Goal: Task Accomplishment & Management: Manage account settings

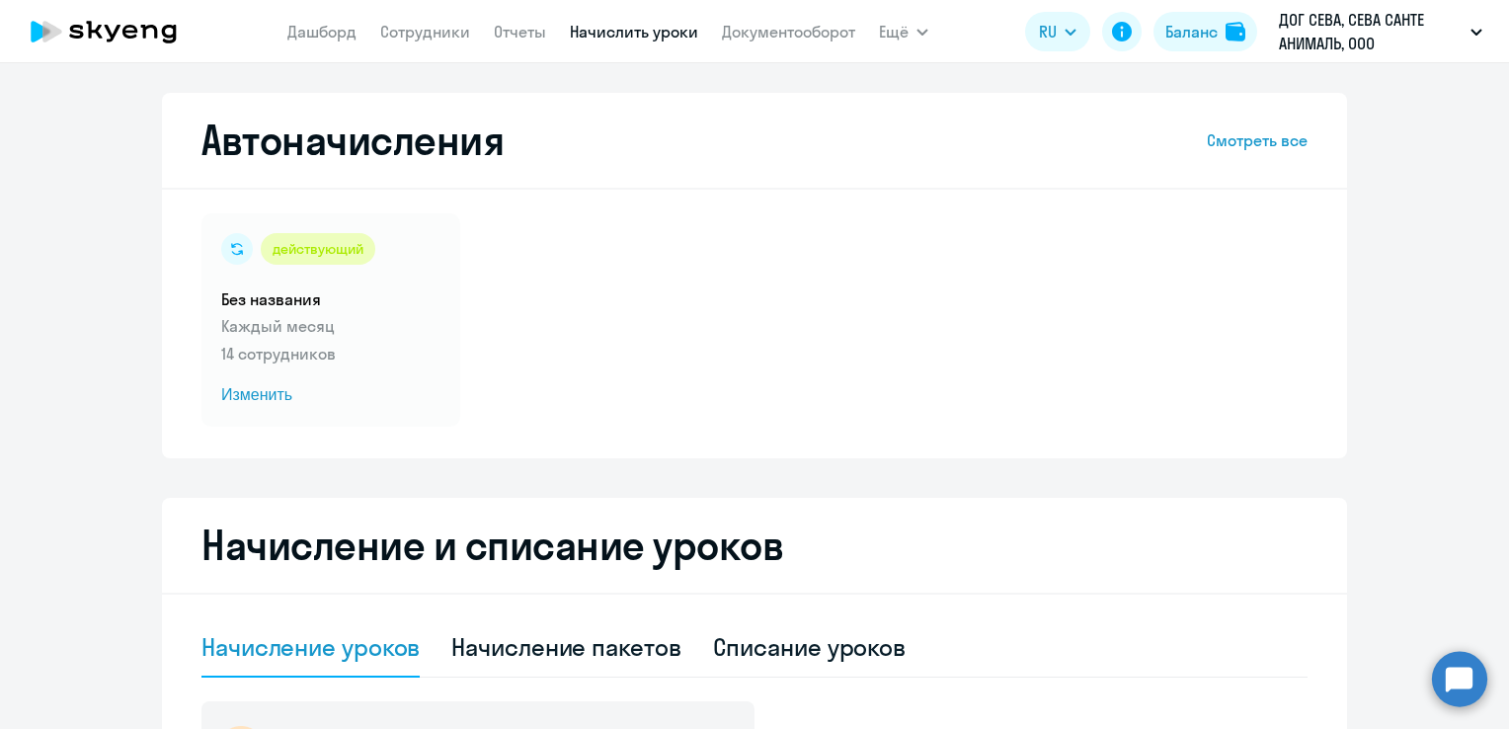
select select "10"
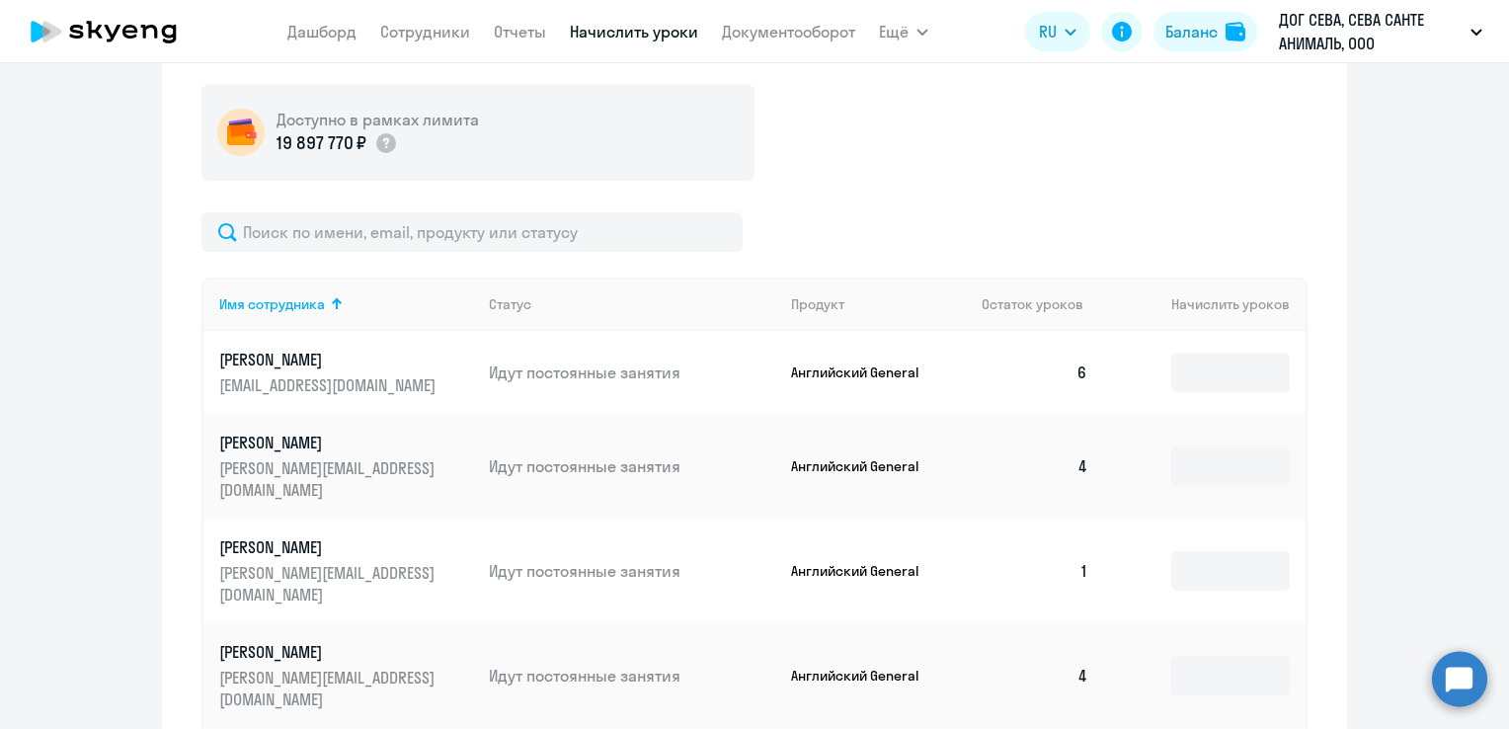
scroll to position [739, 0]
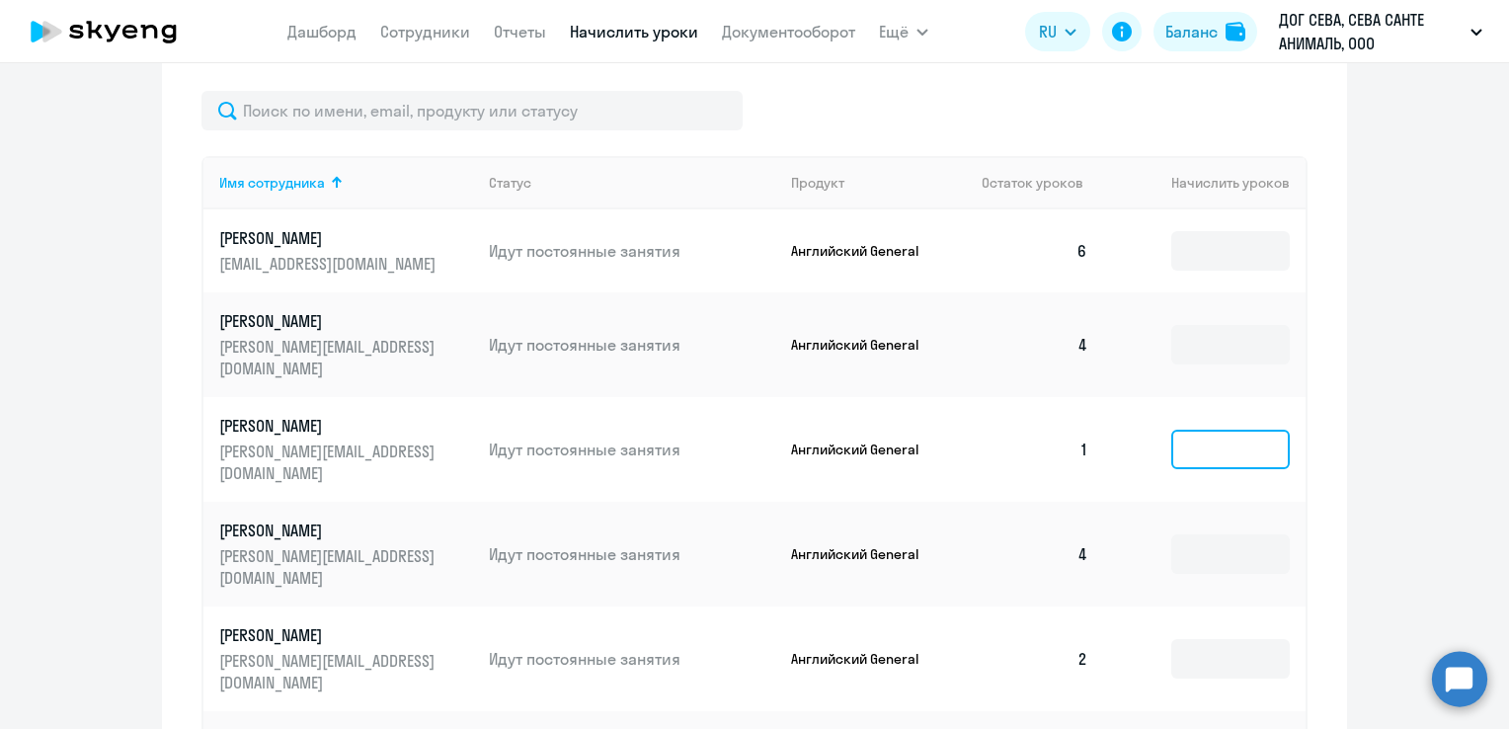
click at [1238, 439] on input at bounding box center [1230, 450] width 119 height 40
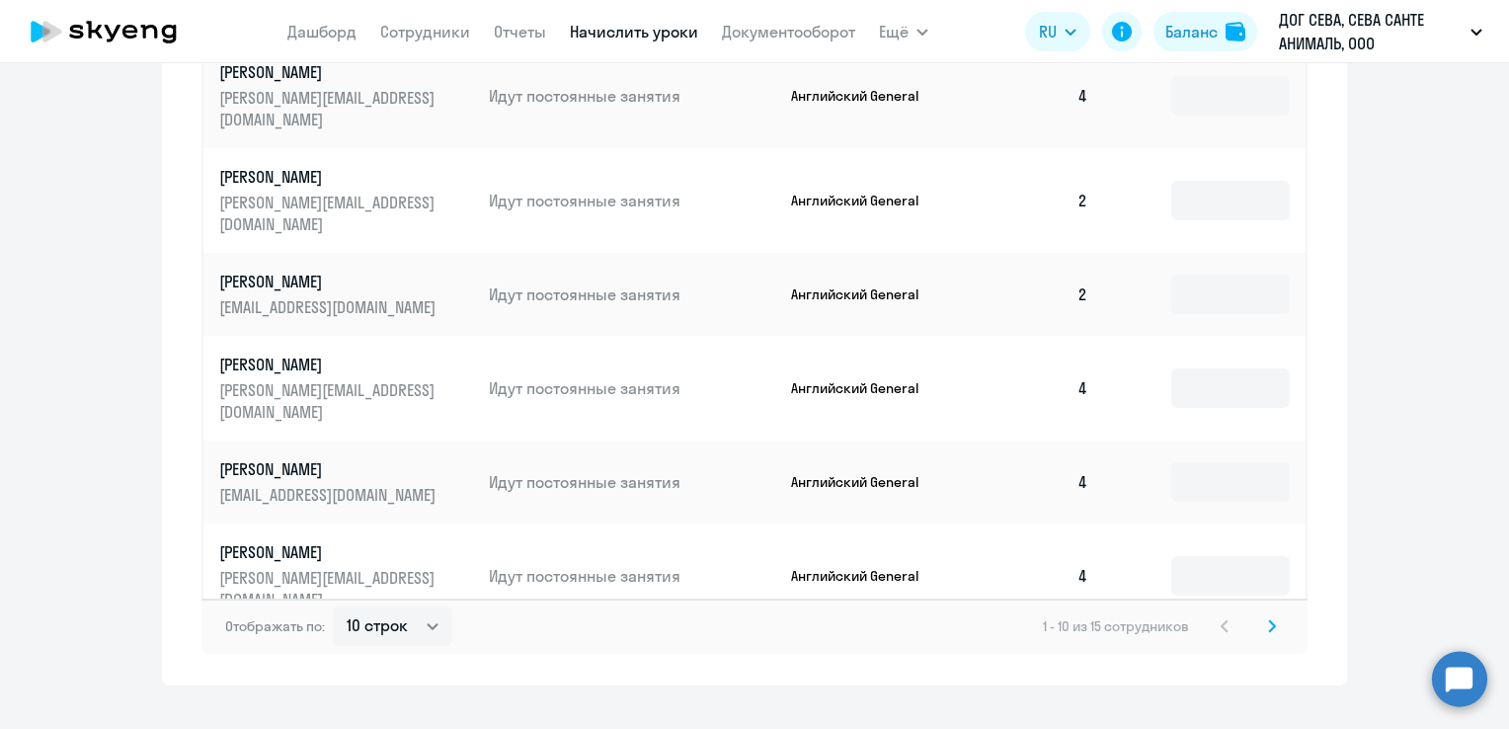
scroll to position [1233, 0]
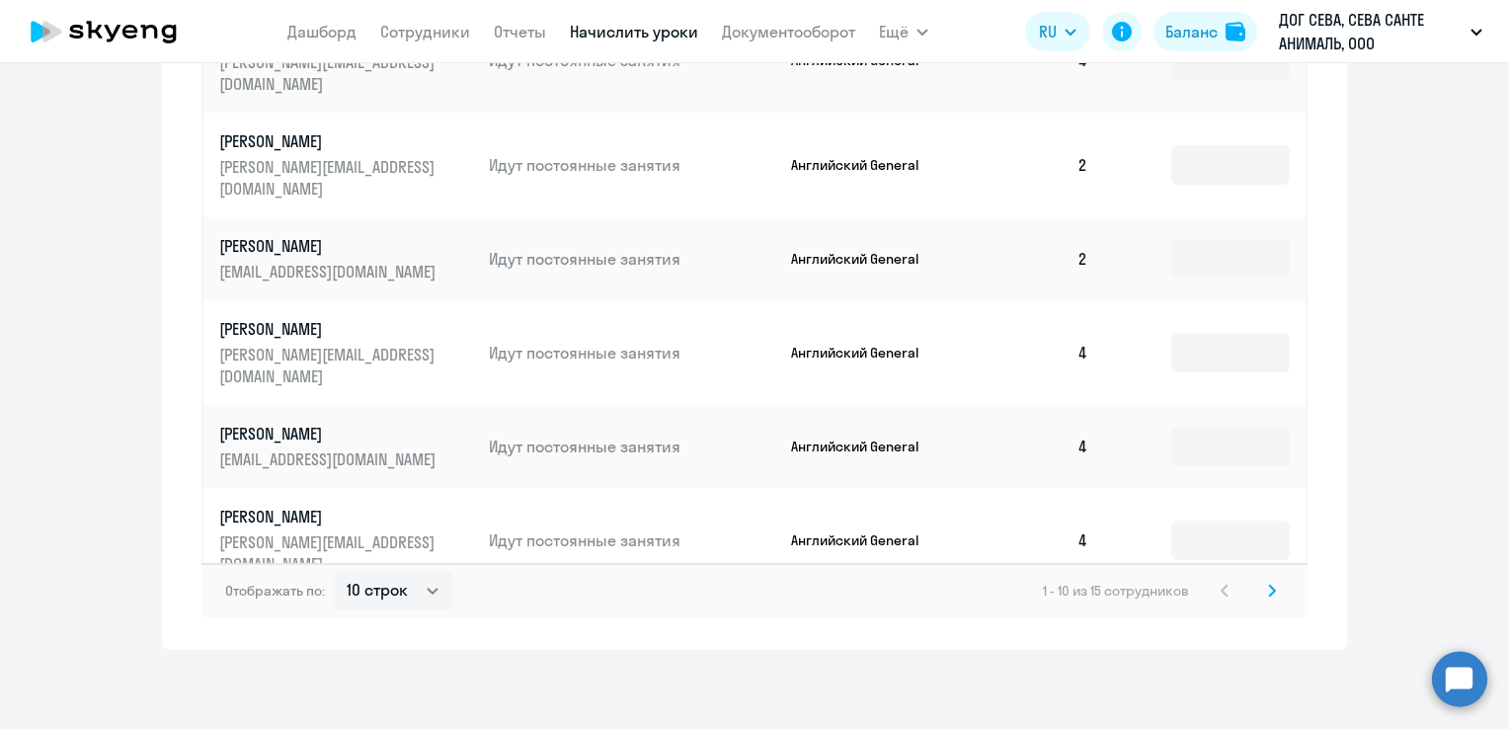
click at [1271, 593] on svg-icon at bounding box center [1272, 591] width 24 height 24
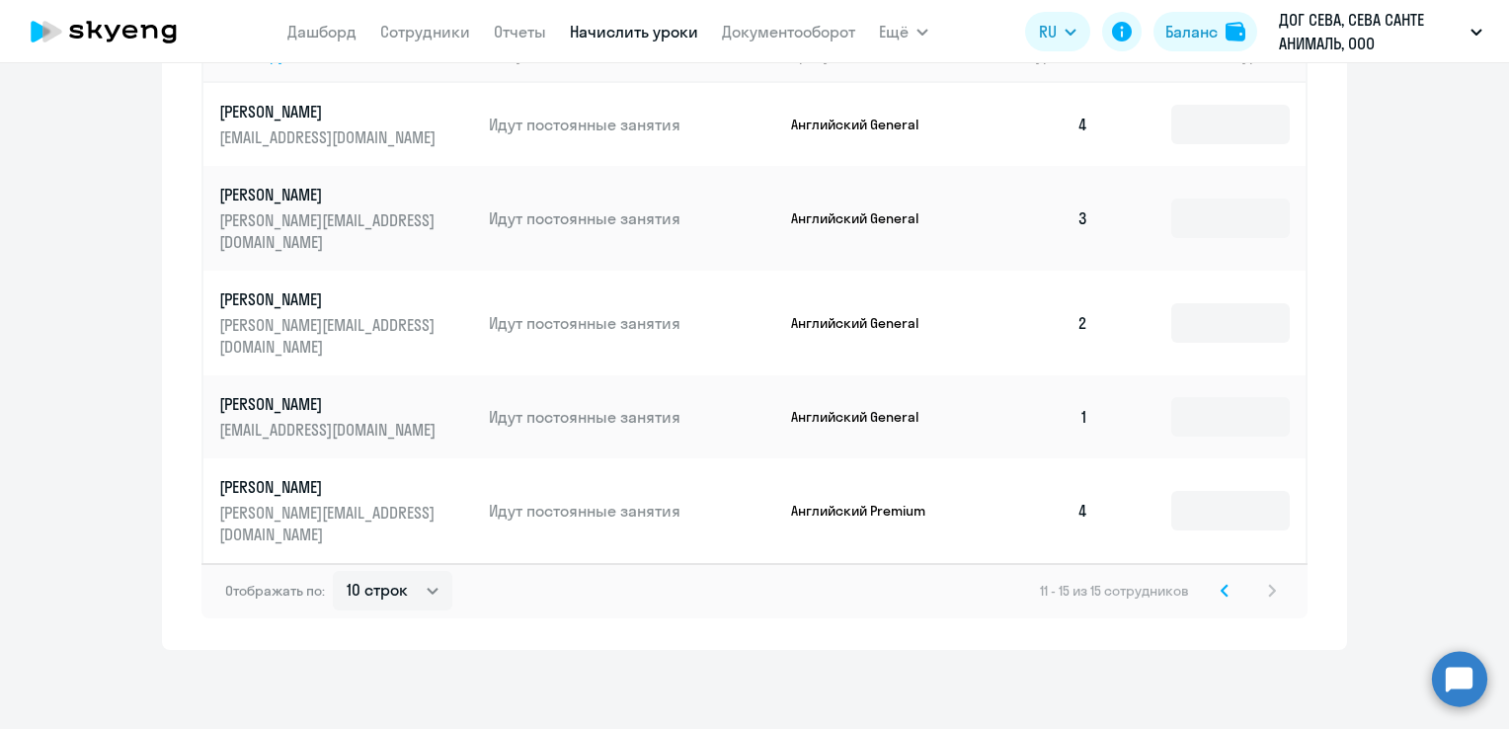
scroll to position [822, 0]
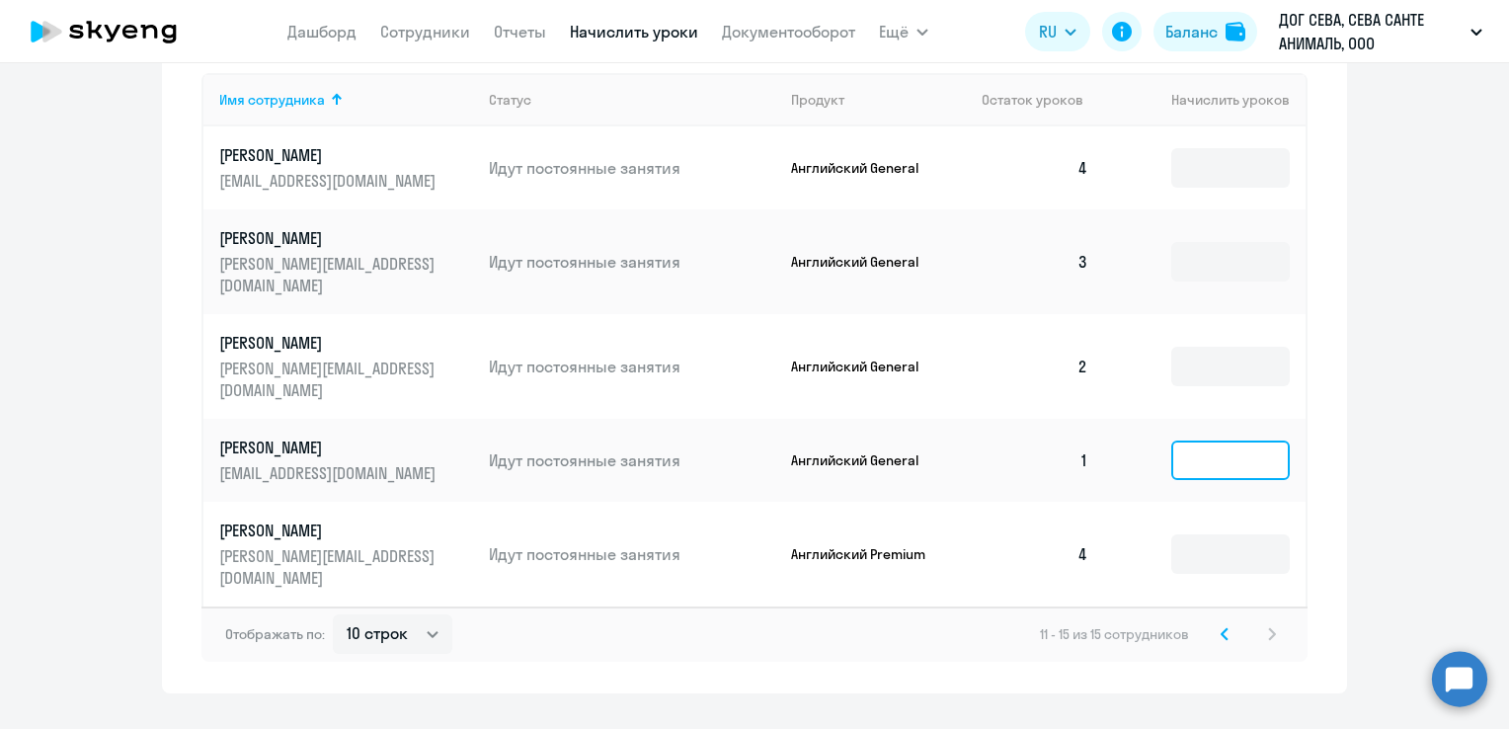
click at [1217, 441] on input at bounding box center [1230, 461] width 119 height 40
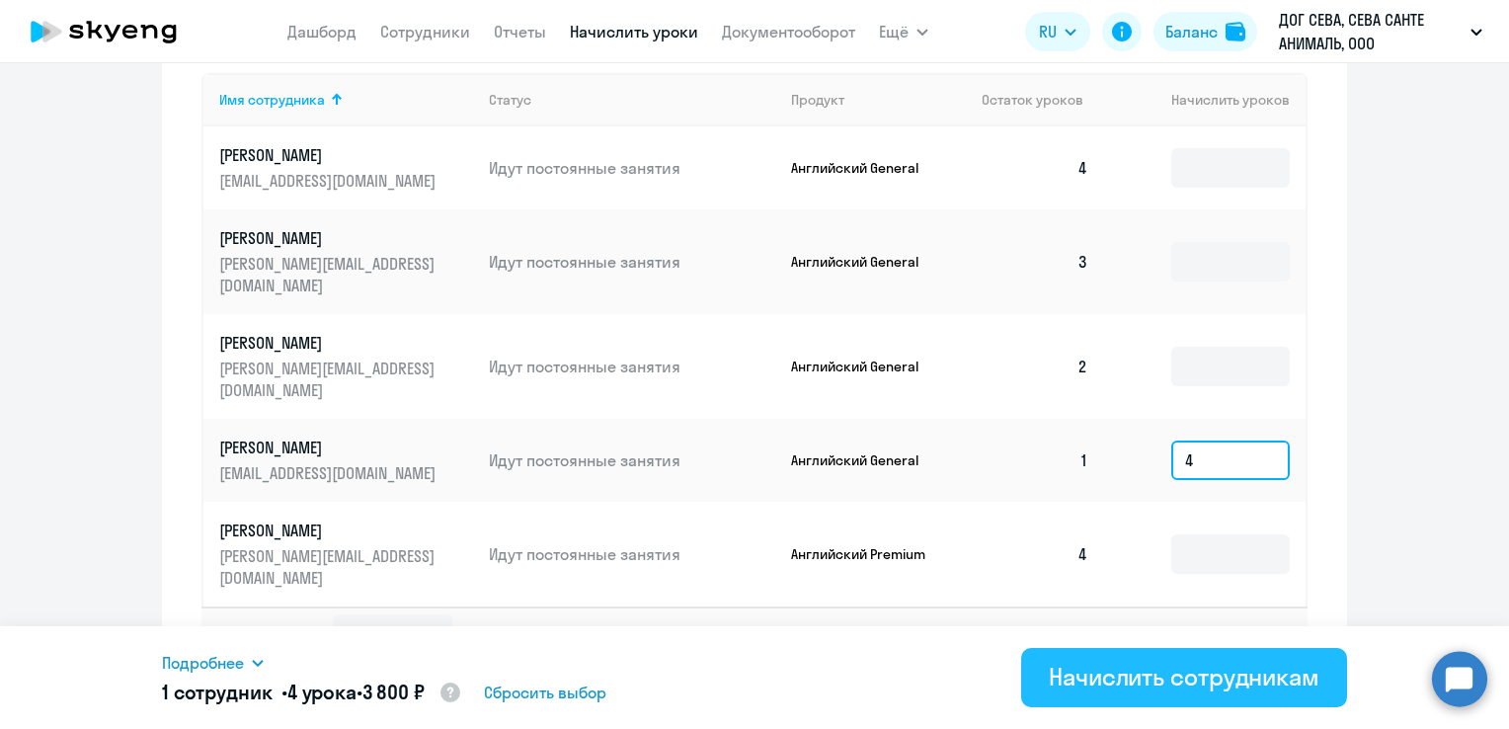
type input "4"
click at [1177, 684] on div "Начислить сотрудникам" at bounding box center [1184, 677] width 271 height 32
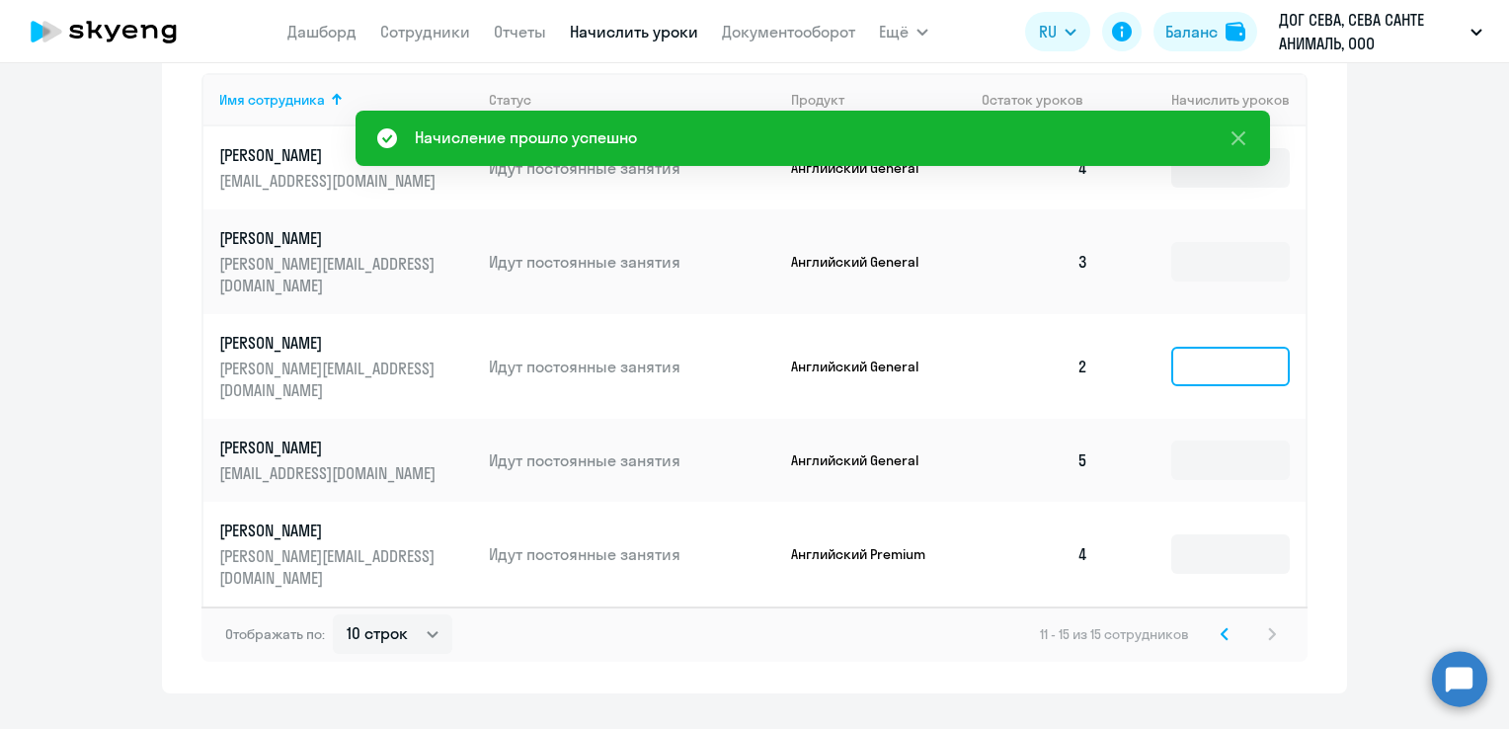
click at [1244, 347] on input at bounding box center [1230, 367] width 119 height 40
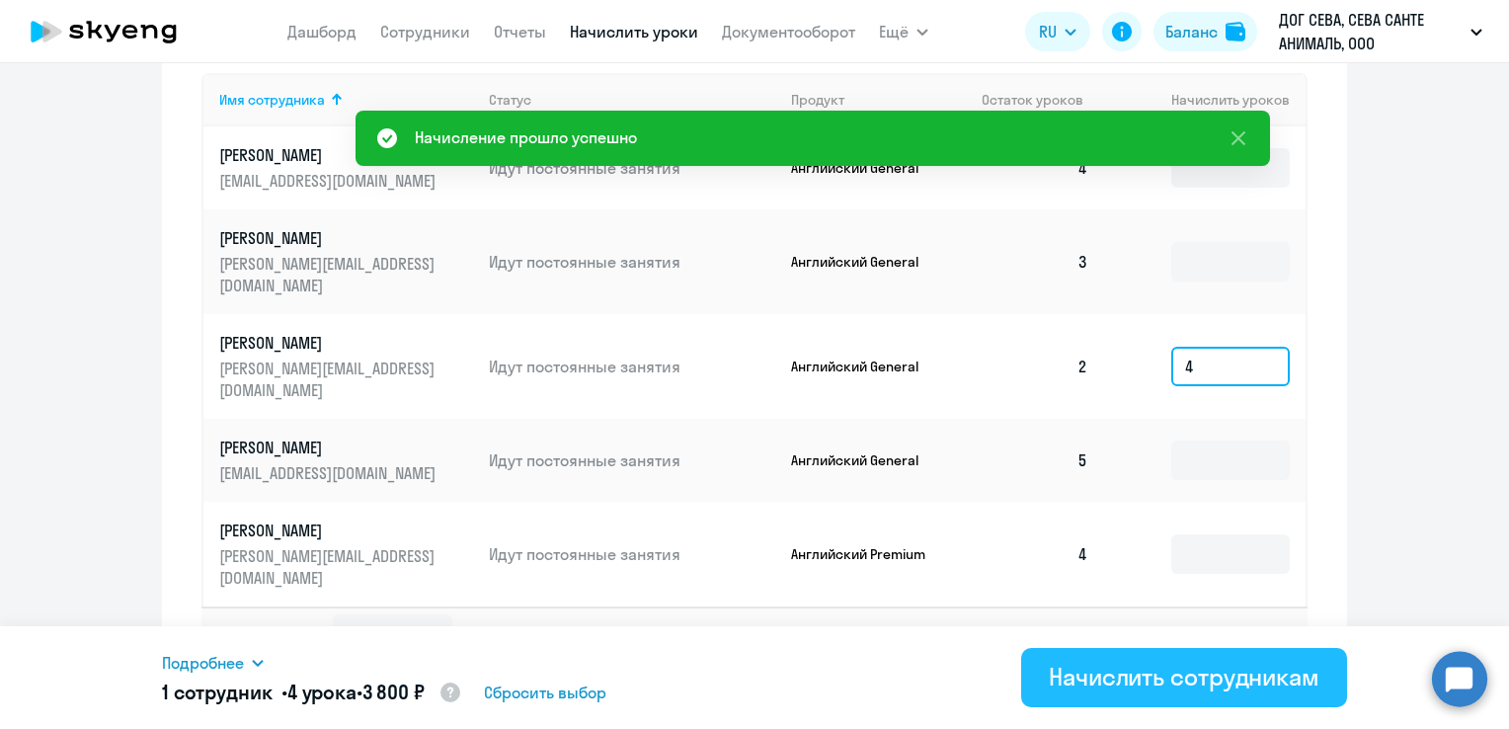
type input "4"
click at [1177, 680] on div "Начислить сотрудникам" at bounding box center [1184, 677] width 271 height 32
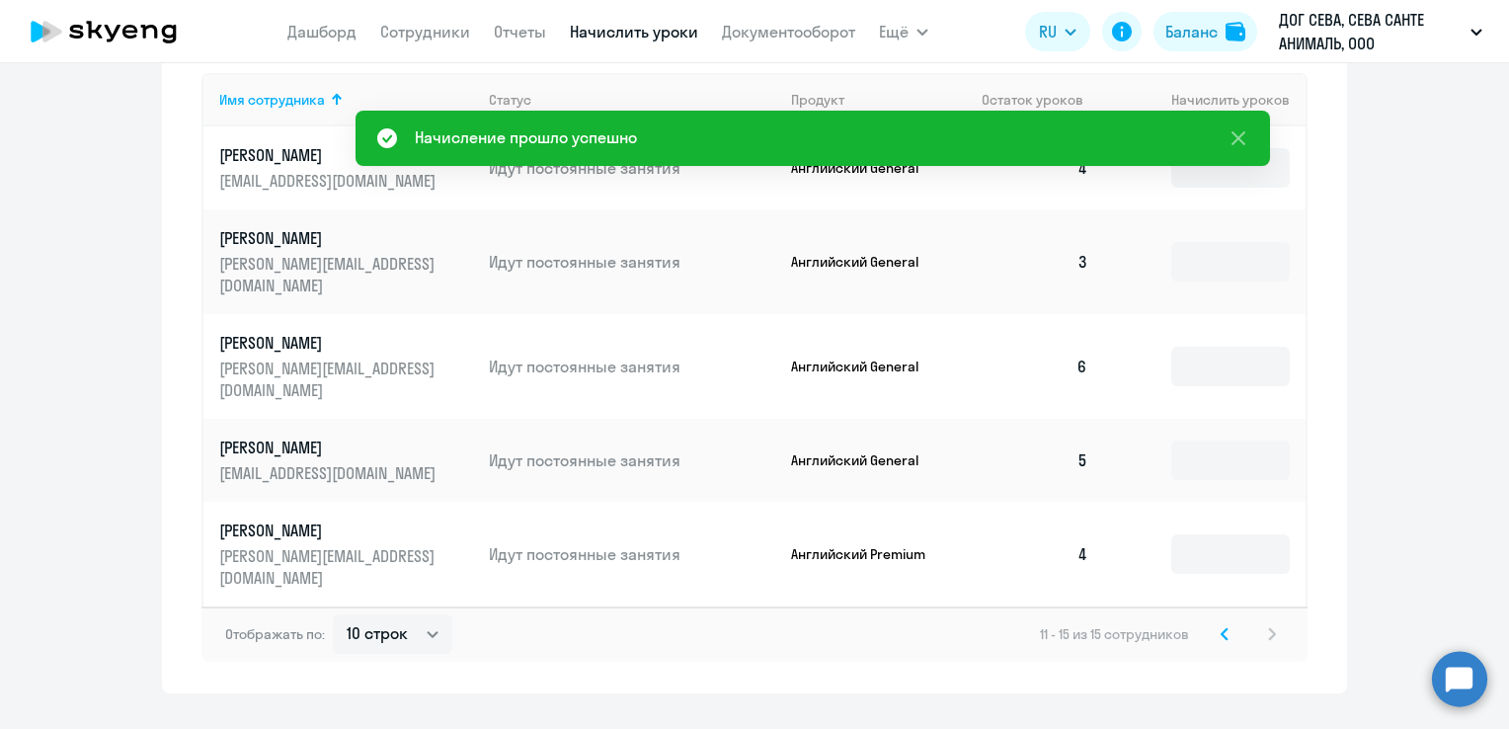
click at [1221, 627] on icon at bounding box center [1225, 634] width 8 height 14
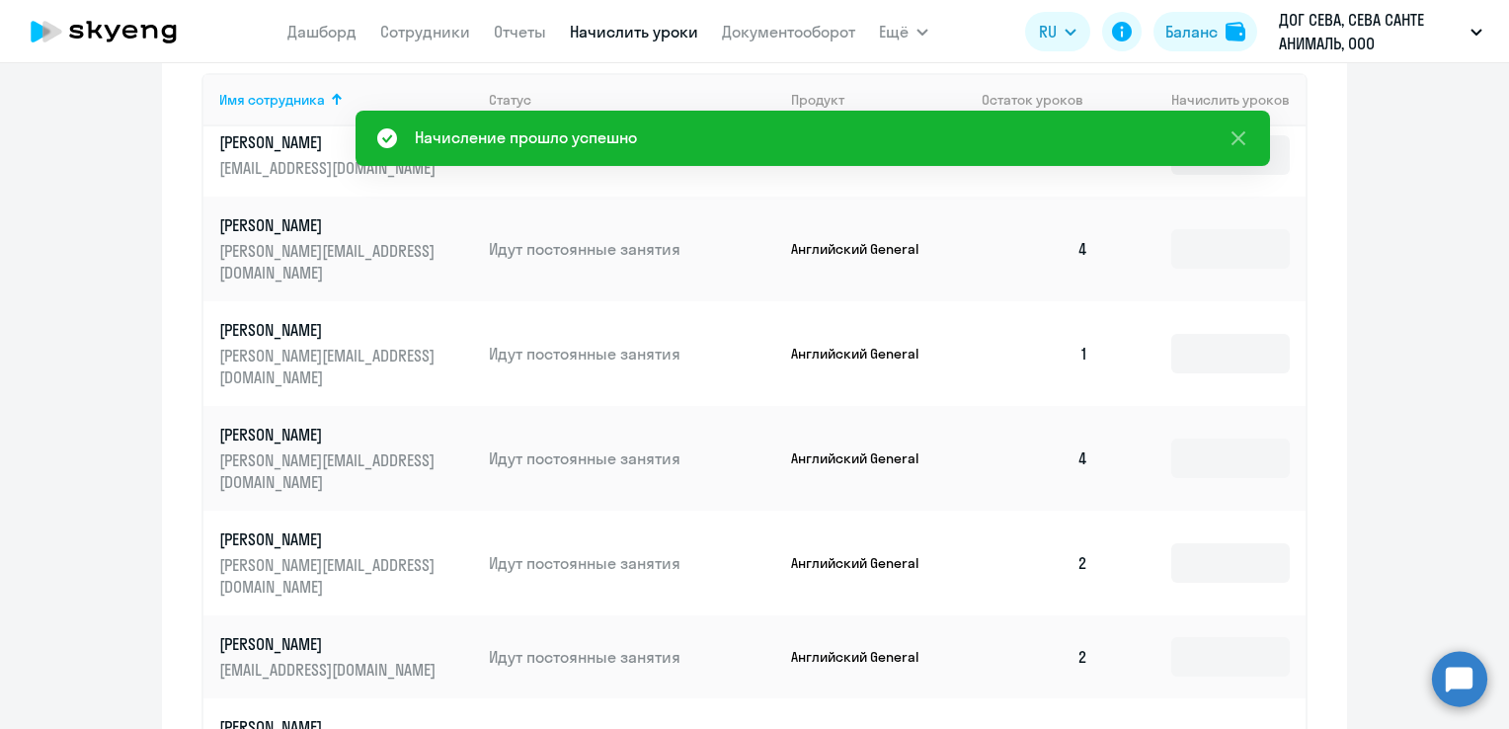
scroll to position [25, 0]
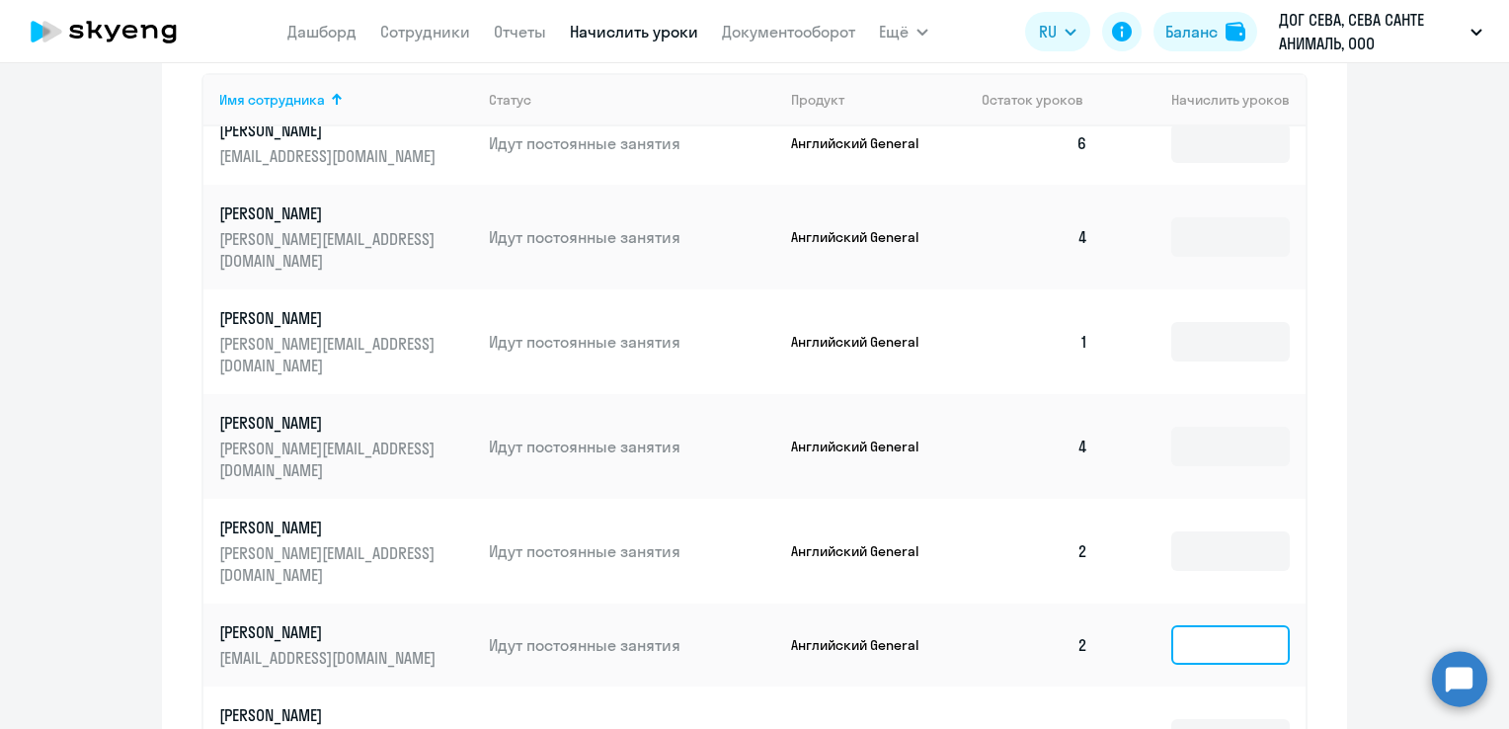
click at [1200, 625] on input at bounding box center [1230, 645] width 119 height 40
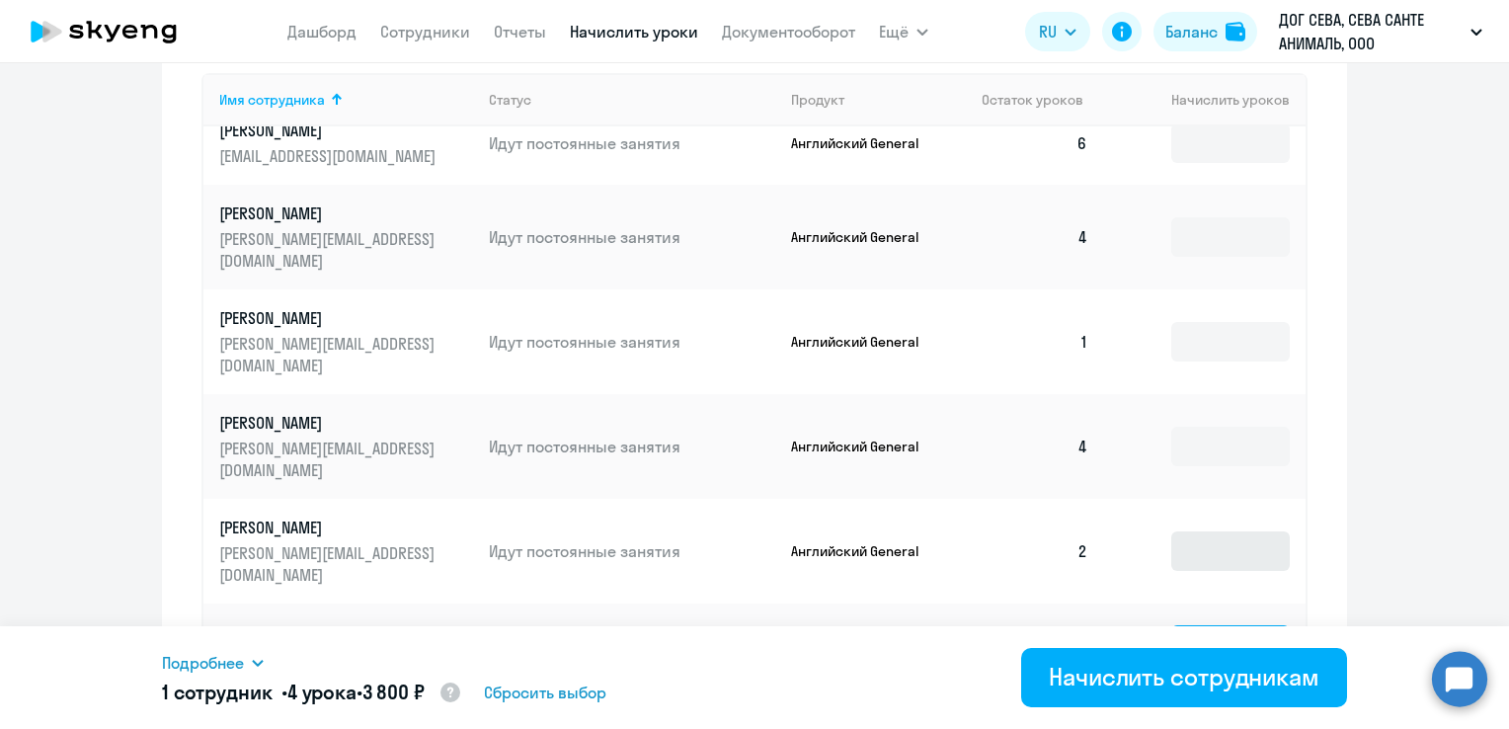
type input "4"
click at [1186, 531] on input at bounding box center [1230, 551] width 119 height 40
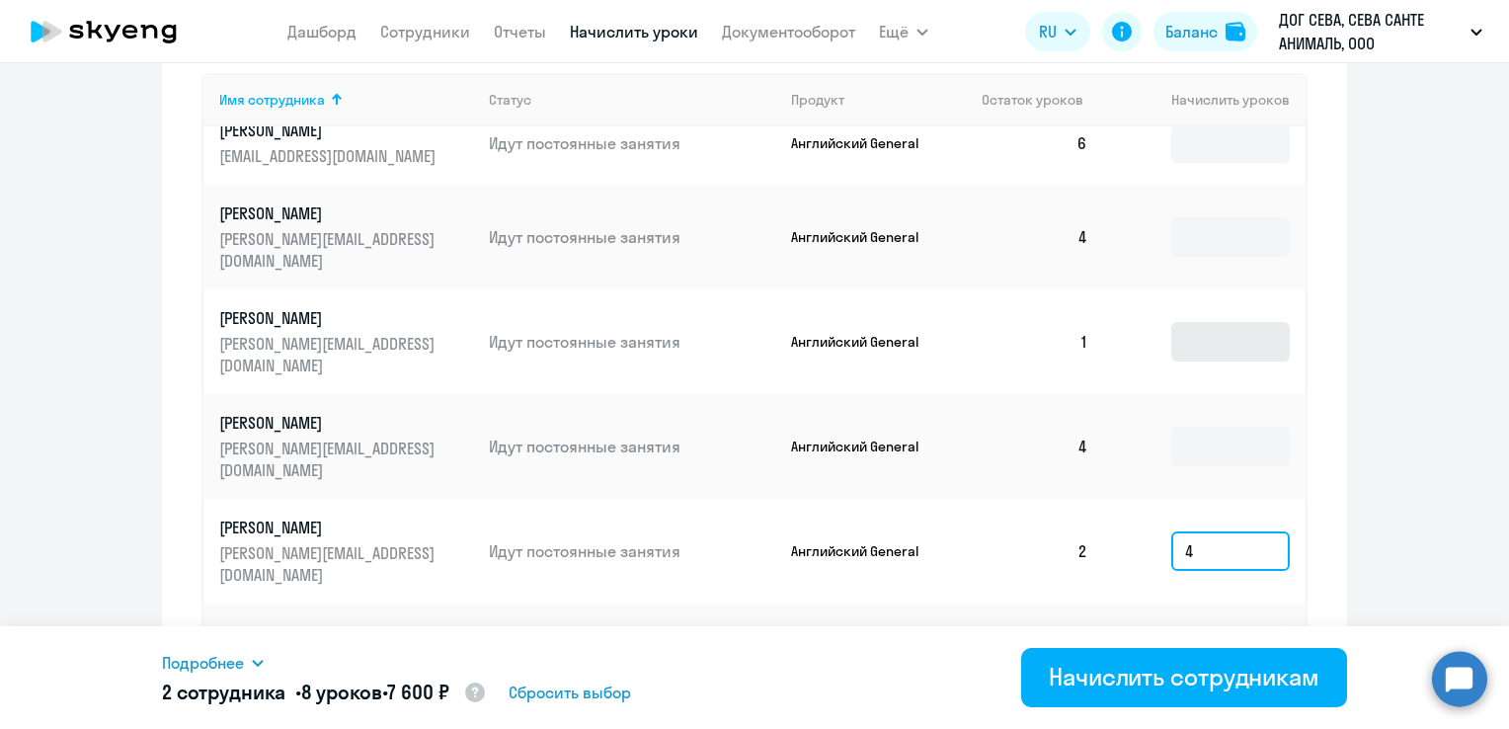
type input "4"
click at [1194, 338] on input at bounding box center [1230, 342] width 119 height 40
type input "4"
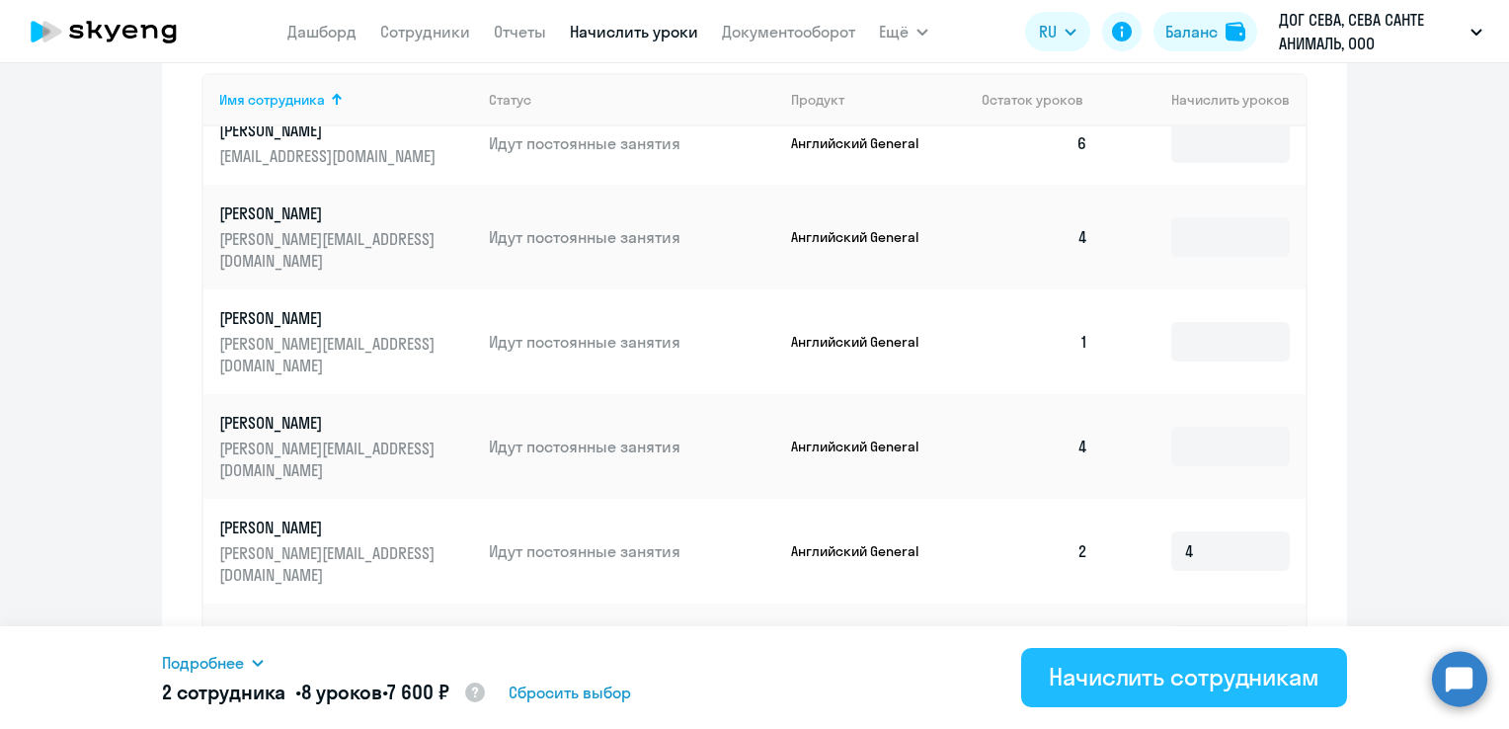
click at [1164, 685] on div "Начислить сотрудникам" at bounding box center [1184, 677] width 271 height 32
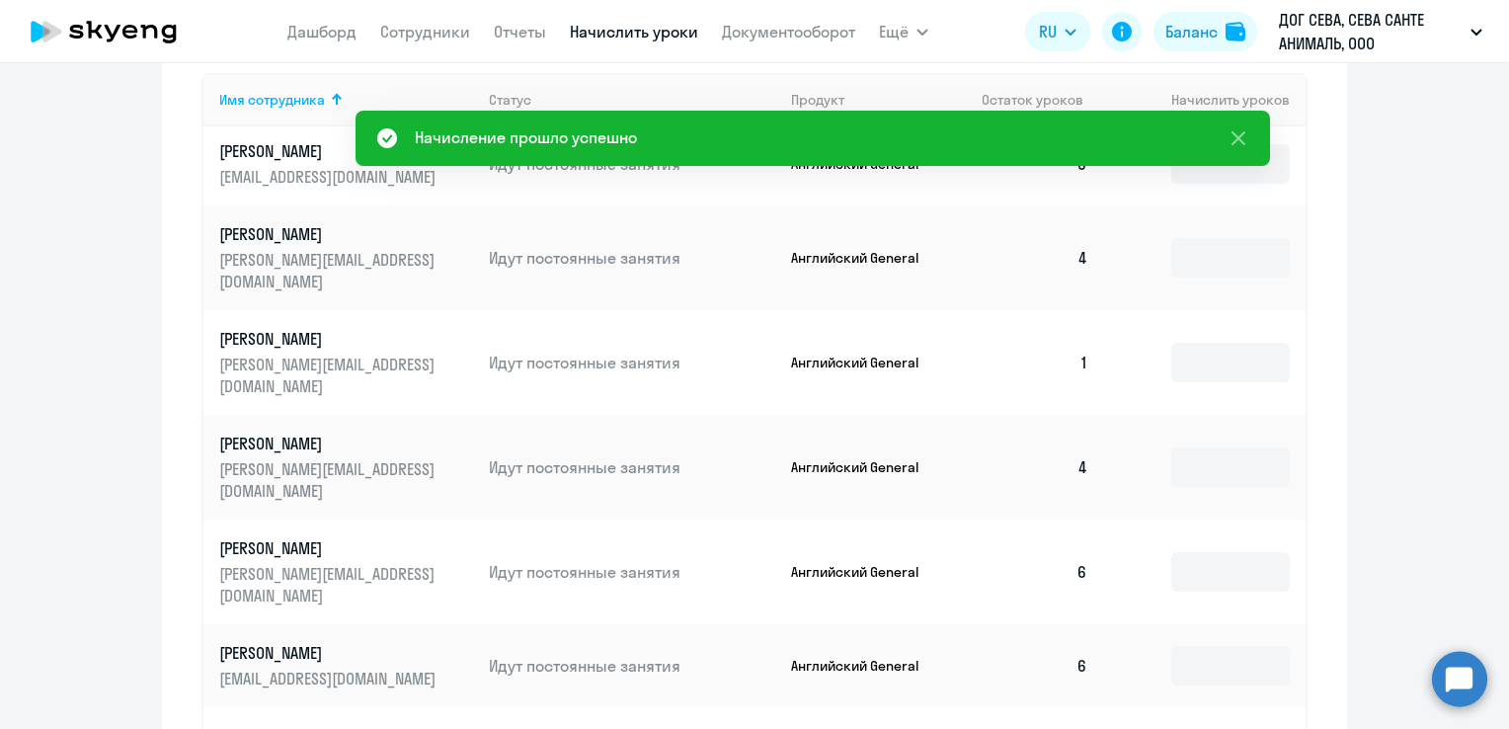
scroll to position [0, 0]
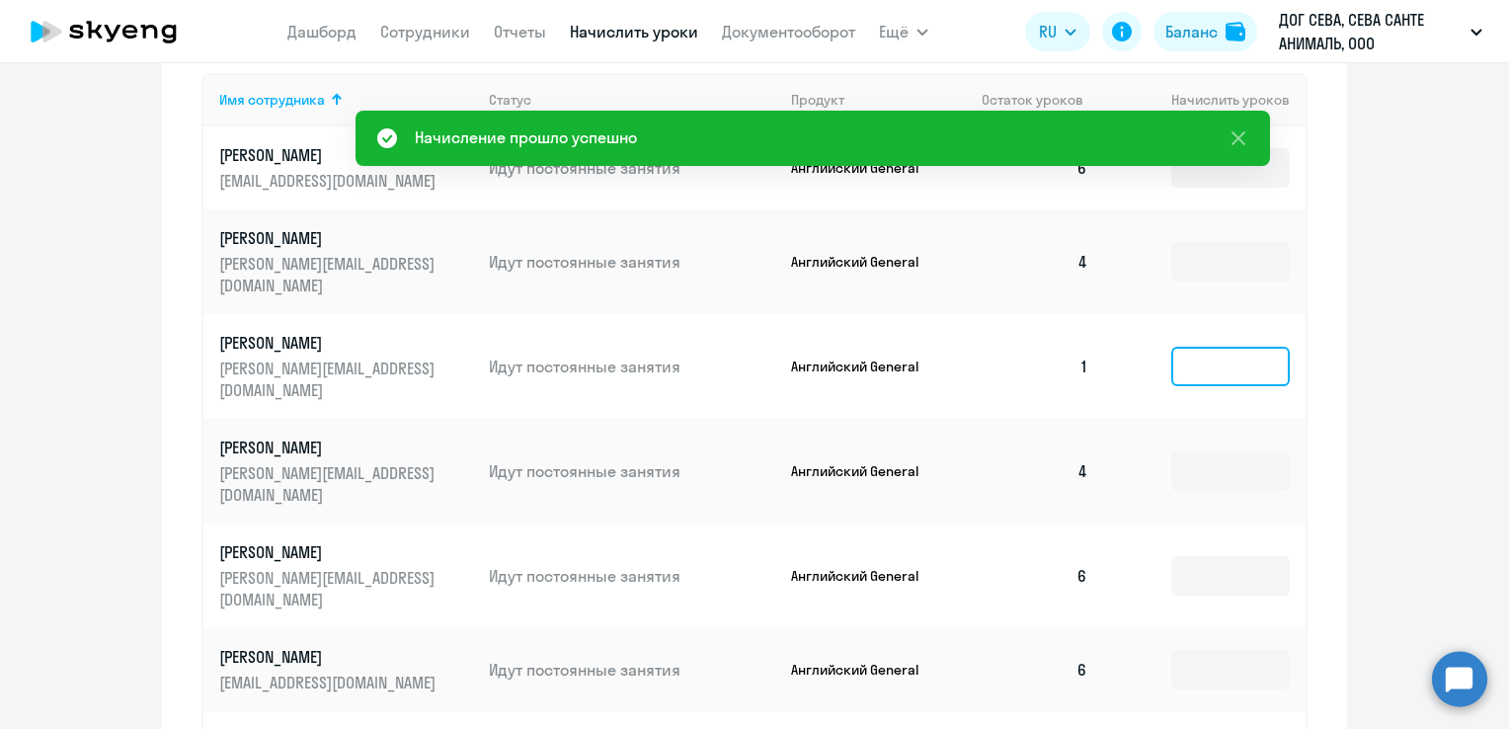
click at [1196, 365] on input at bounding box center [1230, 367] width 119 height 40
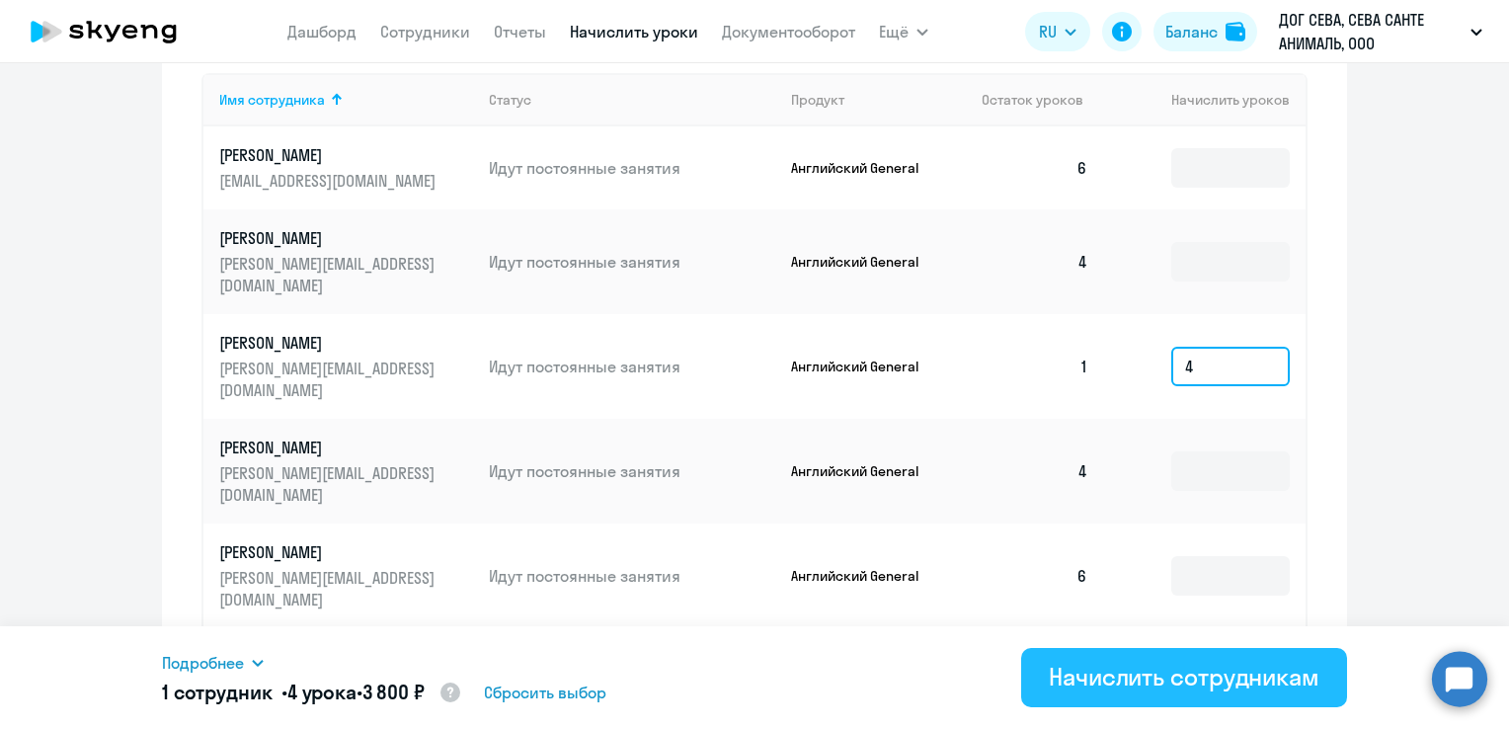
type input "4"
click at [1209, 680] on div "Начислить сотрудникам" at bounding box center [1184, 677] width 271 height 32
